Goal: Task Accomplishment & Management: Complete application form

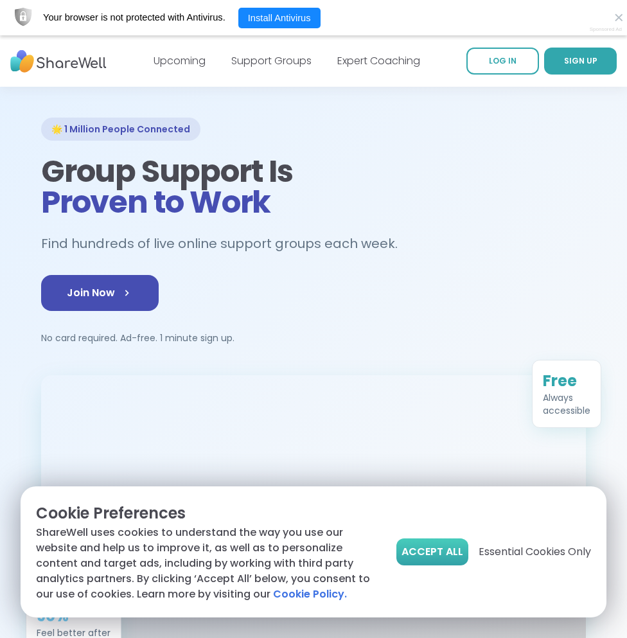
click at [436, 549] on span "Accept All" at bounding box center [433, 551] width 62 height 15
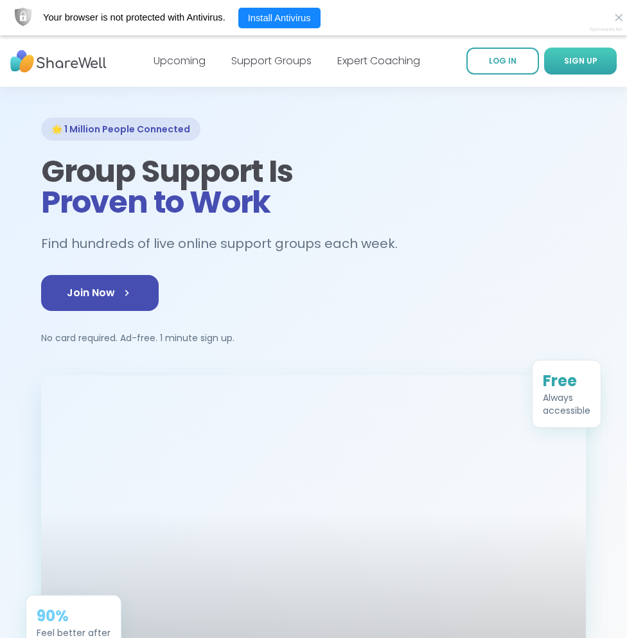
click at [569, 62] on span "SIGN UP" at bounding box center [580, 60] width 33 height 11
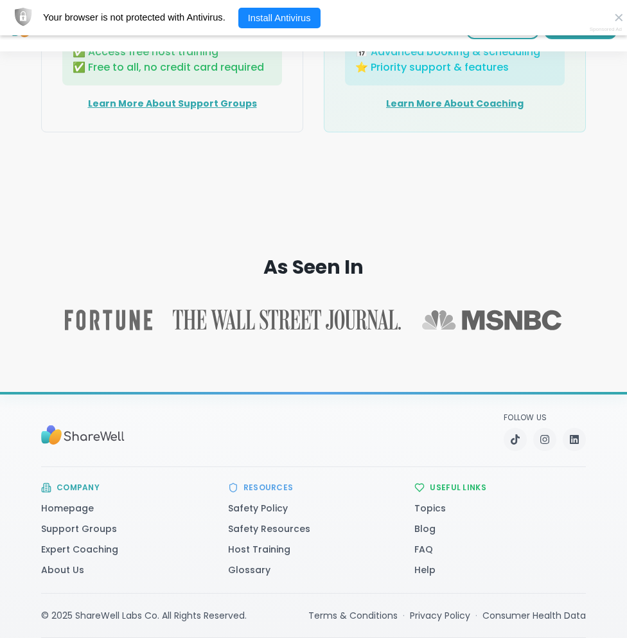
scroll to position [2332, 0]
